Goal: Obtain resource: Download file/media

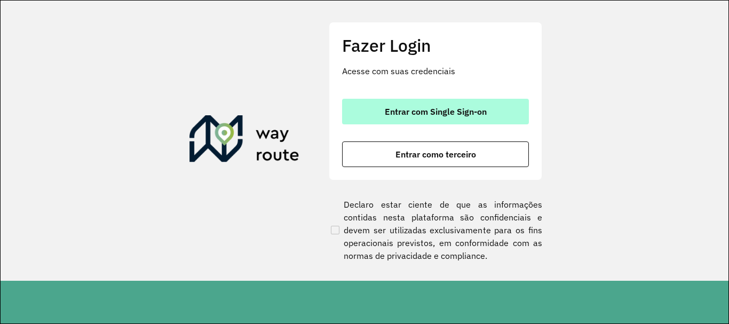
click at [504, 119] on button "Entrar com Single Sign-on" at bounding box center [435, 112] width 187 height 26
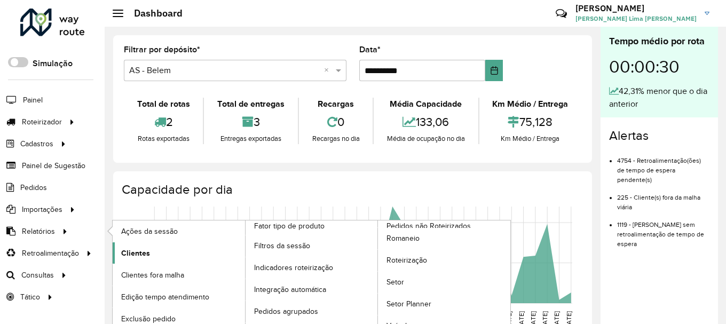
click at [130, 256] on span "Clientes" at bounding box center [135, 253] width 29 height 11
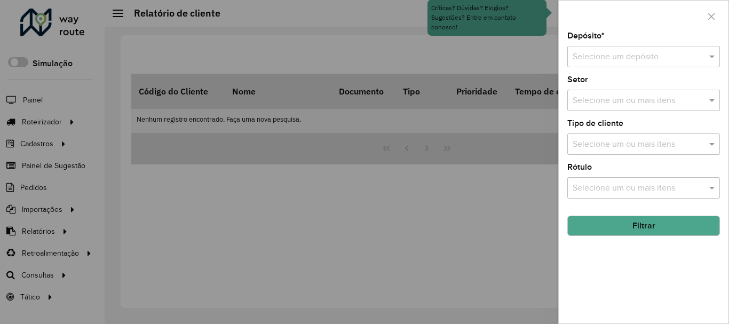
click at [673, 64] on div "Selecione um depósito" at bounding box center [643, 56] width 153 height 21
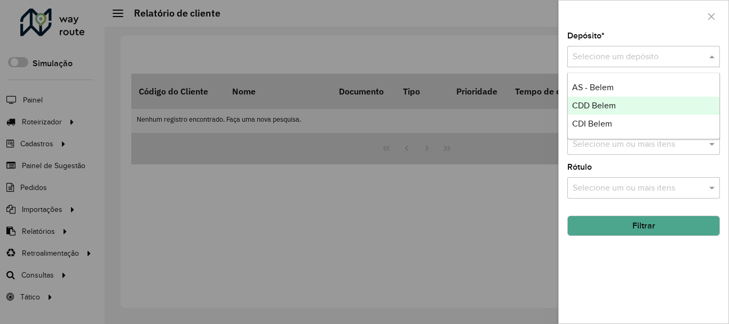
click at [619, 113] on div "CDD Belem" at bounding box center [644, 106] width 152 height 18
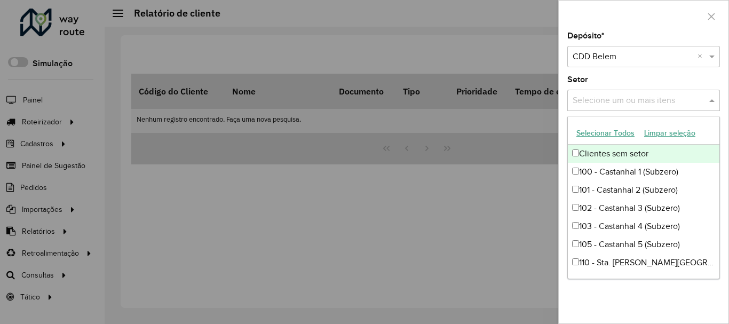
click at [604, 106] on input "text" at bounding box center [638, 100] width 137 height 13
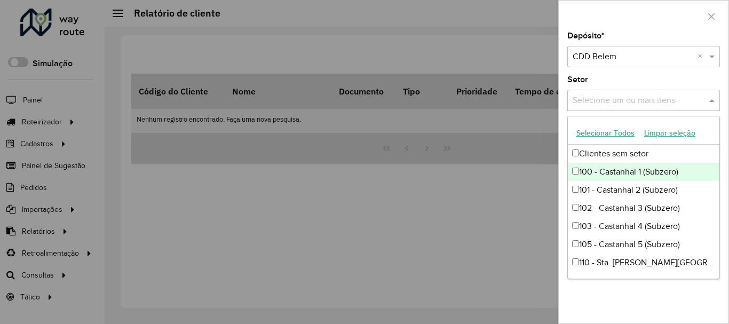
click at [511, 219] on div at bounding box center [364, 162] width 729 height 324
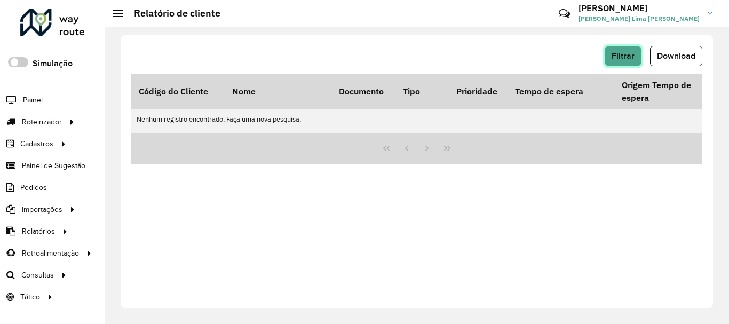
click at [618, 60] on button "Filtrar" at bounding box center [623, 56] width 37 height 20
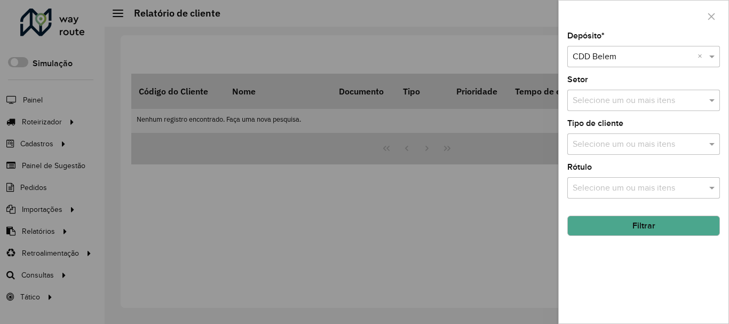
click at [601, 99] on input "text" at bounding box center [638, 100] width 137 height 13
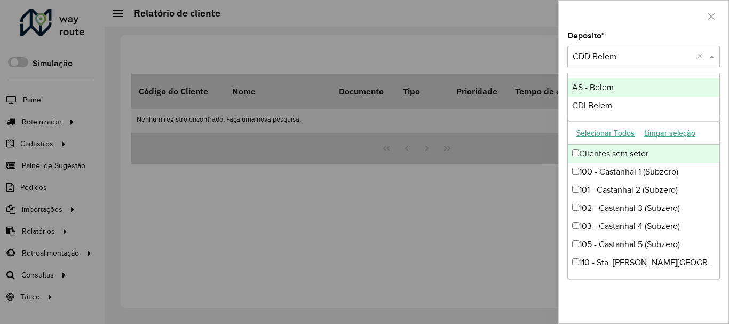
click at [610, 65] on div "Selecione um depósito × CDD Belem ×" at bounding box center [643, 56] width 153 height 21
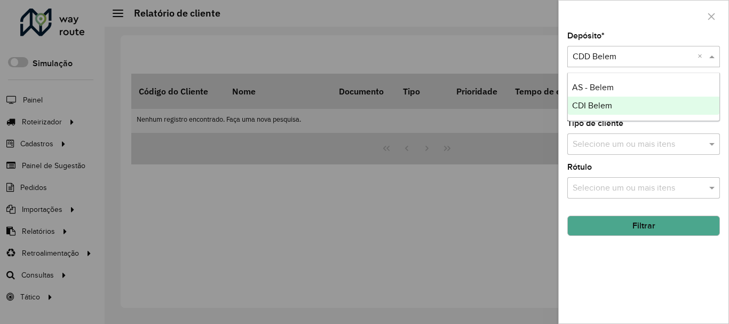
click at [673, 223] on button "Filtrar" at bounding box center [643, 226] width 153 height 20
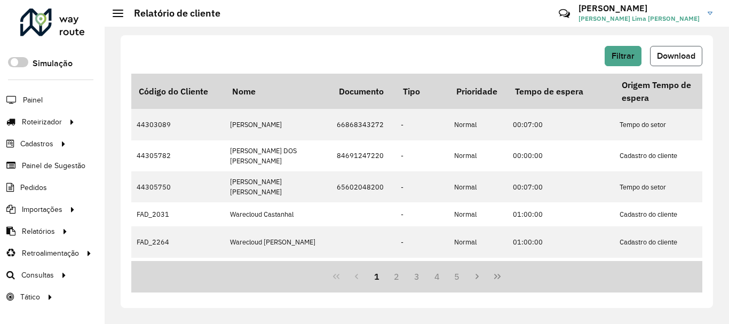
click at [676, 57] on span "Download" at bounding box center [676, 55] width 38 height 9
click at [681, 57] on span "Download" at bounding box center [676, 55] width 38 height 9
